Goal: Task Accomplishment & Management: Use online tool/utility

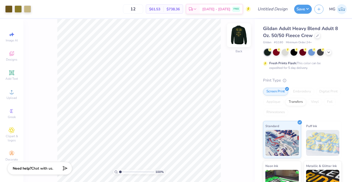
click at [234, 37] on img at bounding box center [238, 35] width 21 height 21
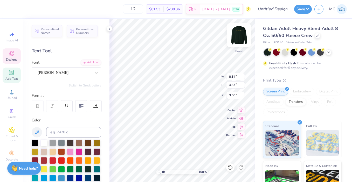
type textarea "-"
type textarea "DPLS"
type input "5.25"
type input "2.63"
type input "5.87"
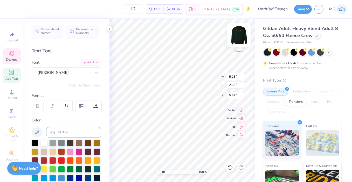
type textarea "Board"
type input "4.80"
type input "4.23"
type input "3.00"
type input "4.88"
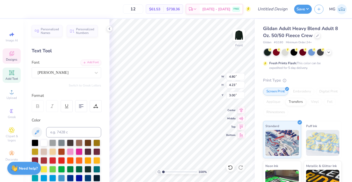
type input "2.30"
type input "6.07"
type input "5.56"
type input "2.62"
type input "5.92"
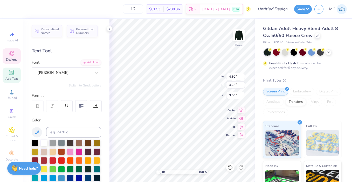
type textarea "DPLS 2025"
click at [256, 61] on div "Gildan Adult Heavy Blend Adult 8 Oz. 50/50 Fleece Crew Gildan # G180 Minimum Or…" at bounding box center [303, 128] width 97 height 219
type input "10.65"
type input "4.75"
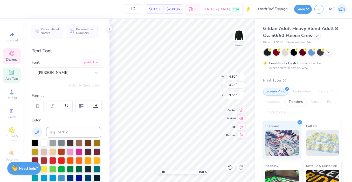
type input "2.74"
type input "3.00"
type input "9.82"
type input "4.38"
type input "3.37"
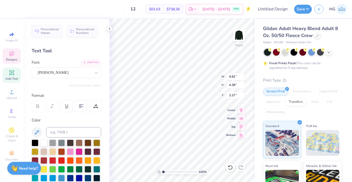
type input "9.16"
type input "4.09"
type input "3.87"
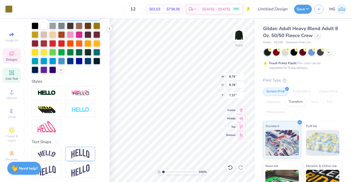
scroll to position [119, 0]
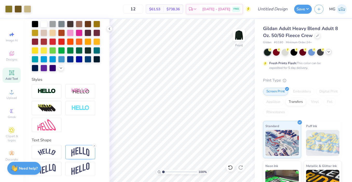
click at [330, 52] on icon at bounding box center [328, 52] width 4 height 4
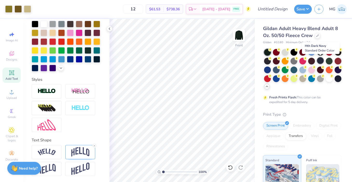
click at [321, 59] on div at bounding box center [320, 60] width 7 height 7
